Goal: Task Accomplishment & Management: Use online tool/utility

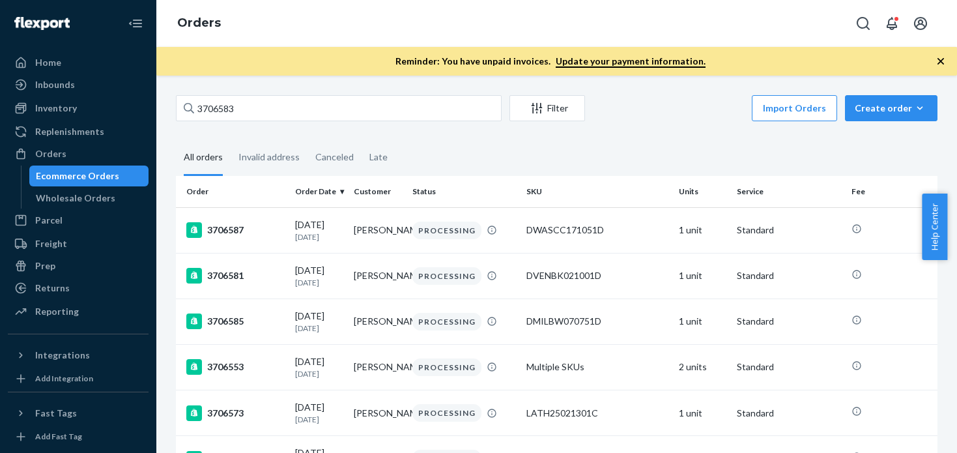
click at [334, 93] on div "3706583 Filter Import Orders Create order Ecommerce order Removal order All ord…" at bounding box center [556, 264] width 801 height 377
click at [331, 100] on input "3706583" at bounding box center [339, 108] width 326 height 26
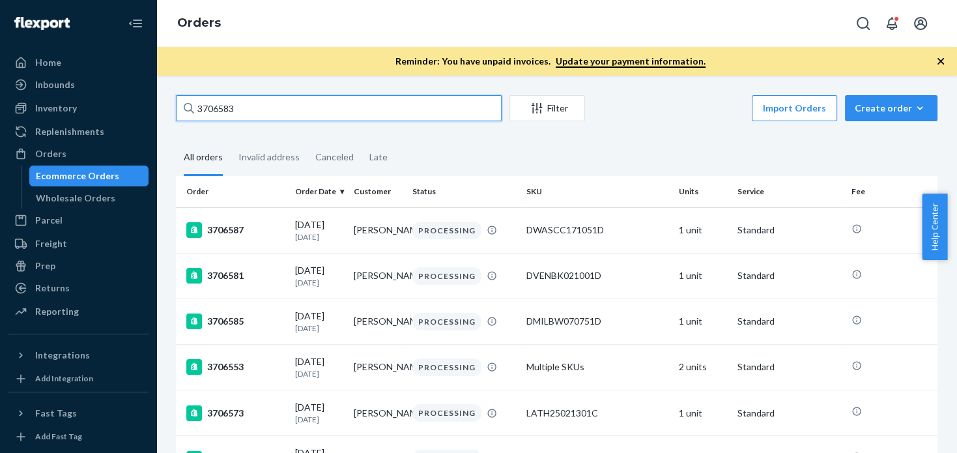
click at [331, 100] on input "3706583" at bounding box center [339, 108] width 326 height 26
paste input "698195"
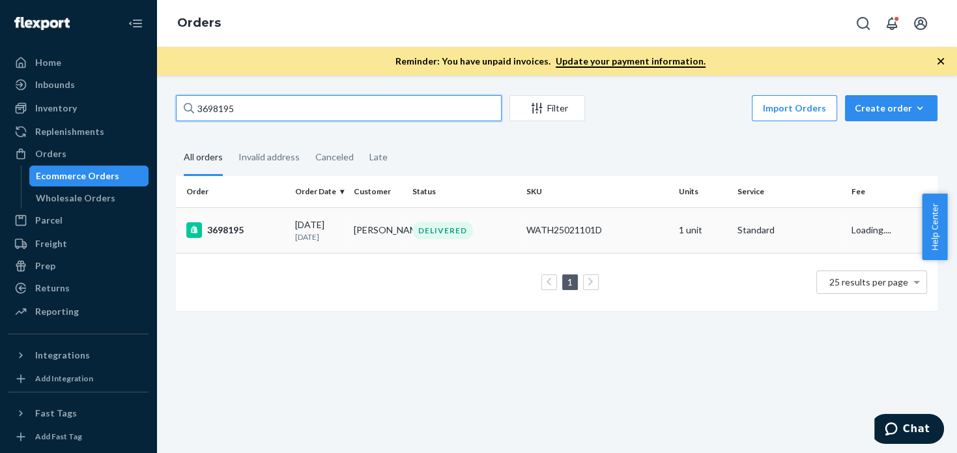
type input "3698195"
click at [214, 231] on div "3698195" at bounding box center [235, 230] width 98 height 16
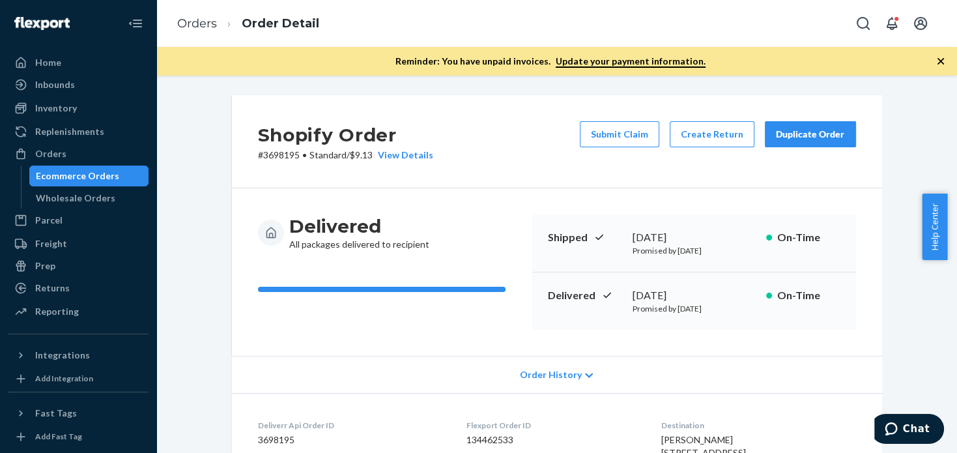
scroll to position [486, 0]
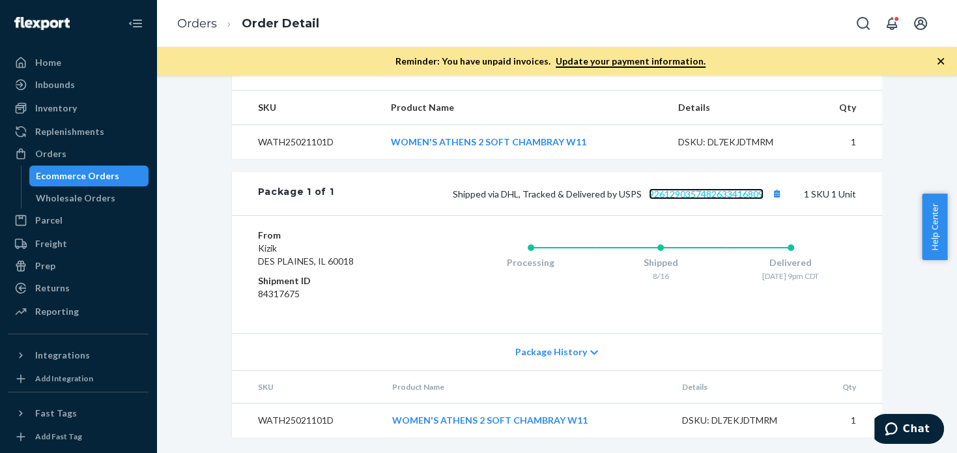
click at [728, 199] on link "9261290357482633416809" at bounding box center [706, 193] width 115 height 11
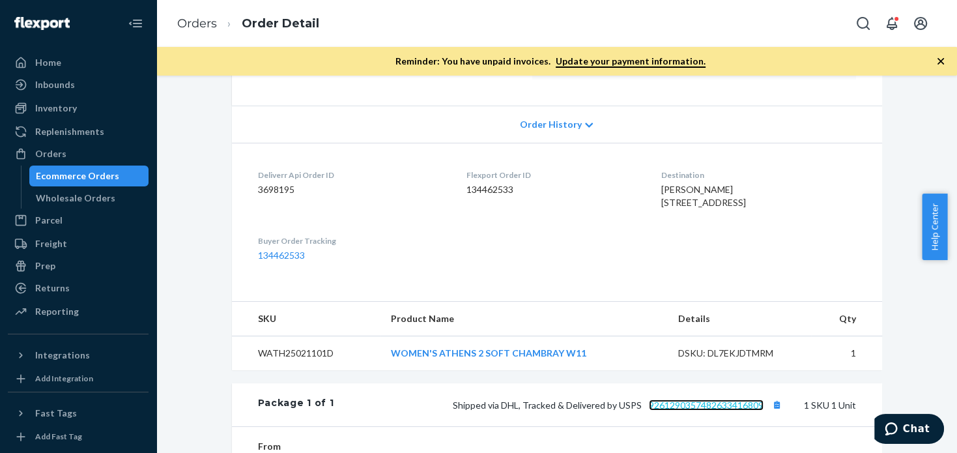
scroll to position [221, 0]
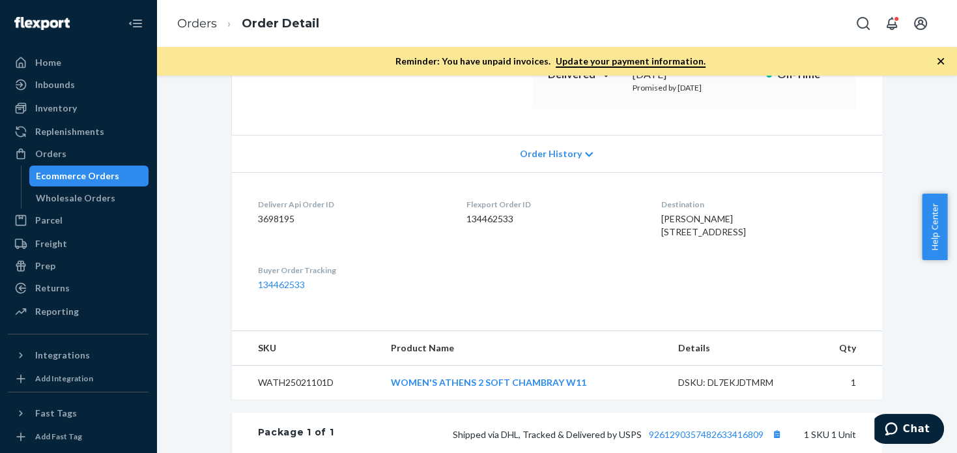
click at [87, 168] on div "Ecommerce Orders" at bounding box center [89, 176] width 117 height 18
click at [81, 157] on div "Orders" at bounding box center [78, 154] width 138 height 18
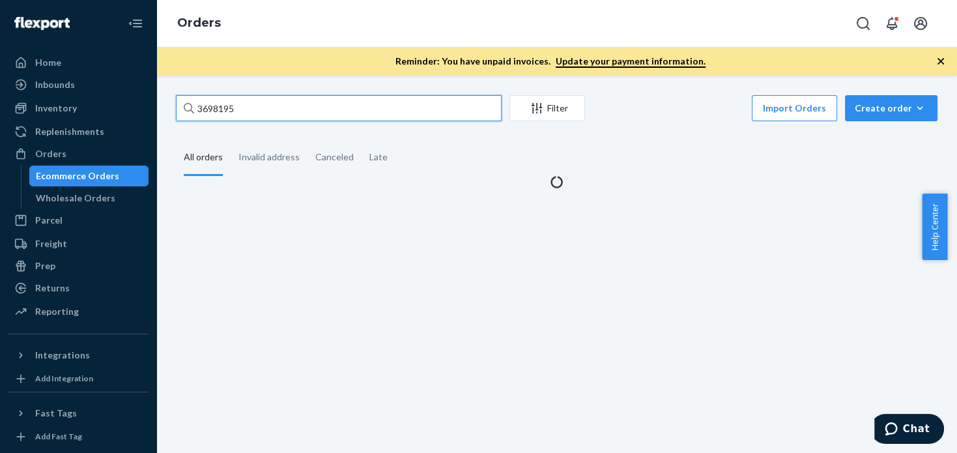
click at [248, 114] on input "3698195" at bounding box center [339, 108] width 326 height 26
paste input "3629"
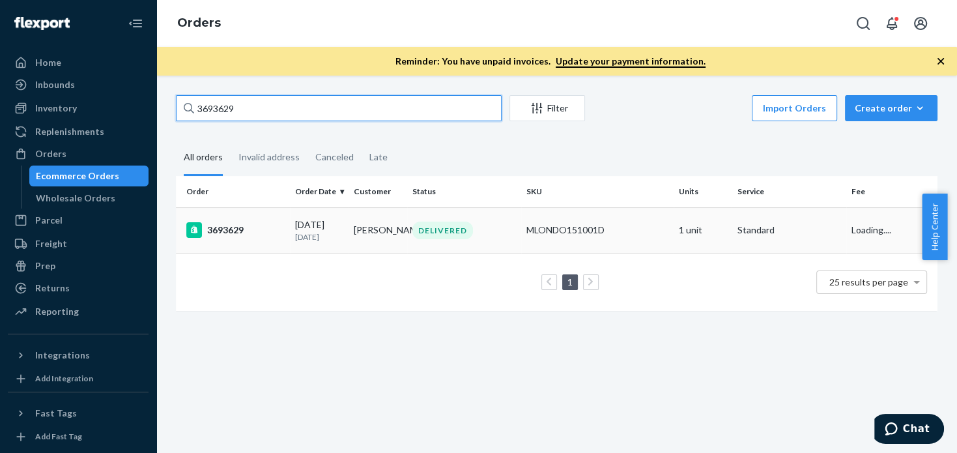
type input "3693629"
click at [249, 227] on div "3693629" at bounding box center [235, 230] width 98 height 16
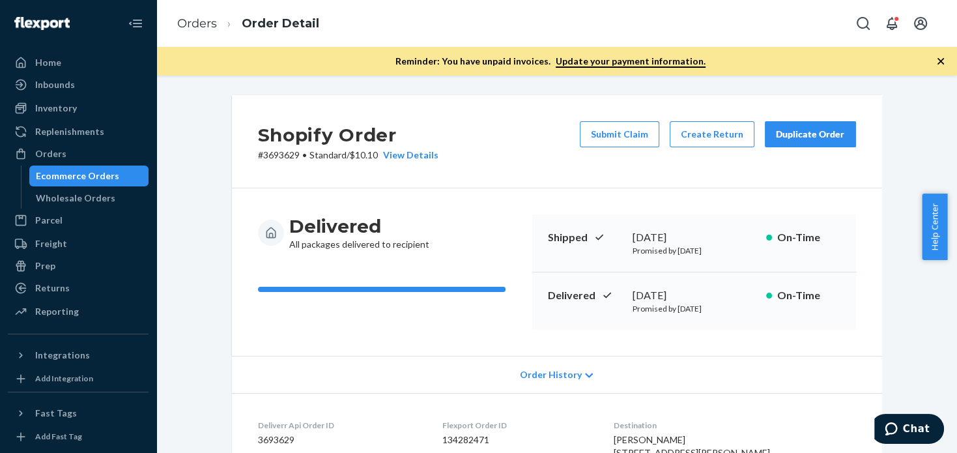
drag, startPoint x: 782, startPoint y: 132, endPoint x: 738, endPoint y: 119, distance: 45.6
click at [782, 132] on div "Duplicate Order" at bounding box center [810, 134] width 69 height 13
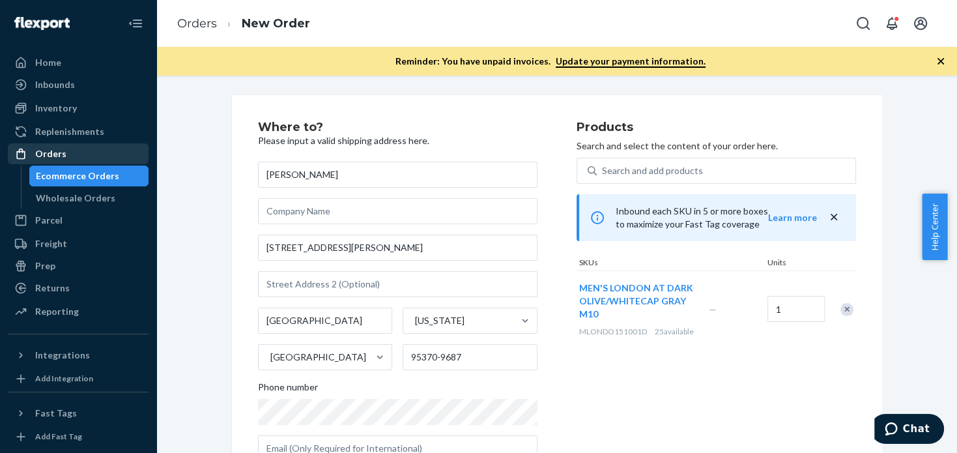
click at [83, 158] on div "Orders" at bounding box center [78, 154] width 138 height 18
